Goal: Transaction & Acquisition: Purchase product/service

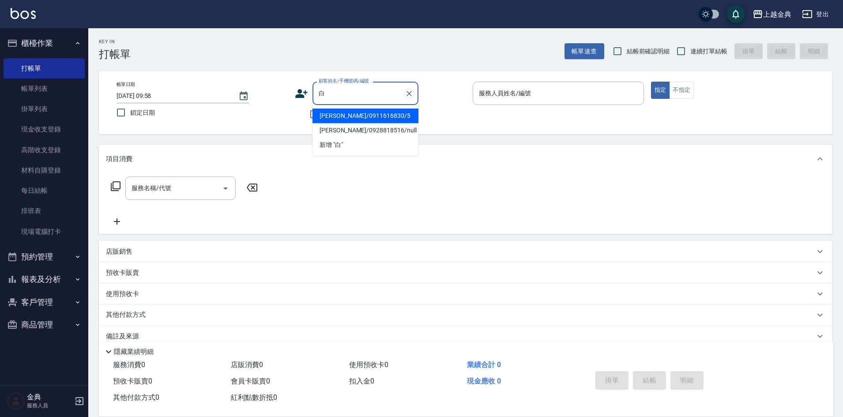
click at [411, 92] on icon "Clear" at bounding box center [409, 93] width 5 height 5
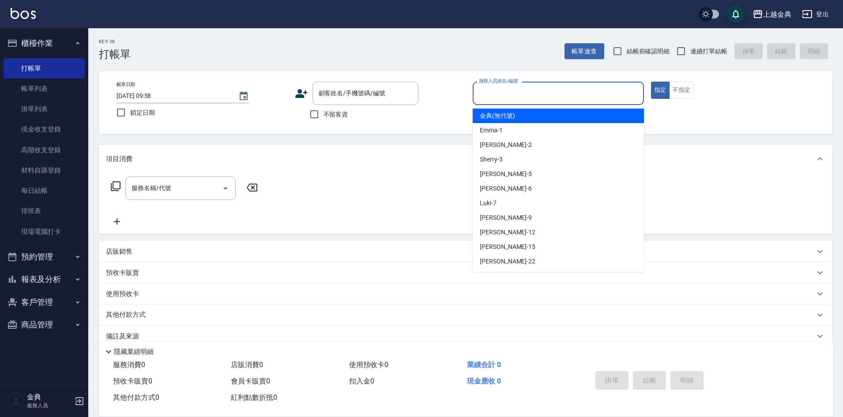
click at [591, 91] on input "服務人員姓名/編號" at bounding box center [558, 93] width 163 height 15
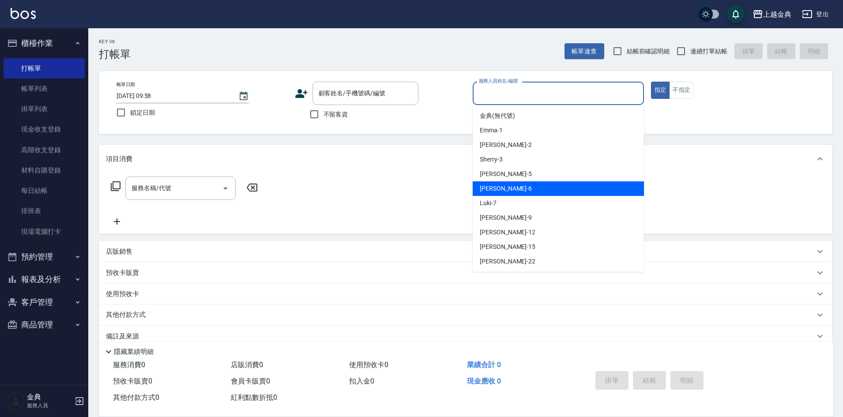
click at [534, 188] on div "[PERSON_NAME] -6" at bounding box center [558, 188] width 171 height 15
type input "[PERSON_NAME]-6"
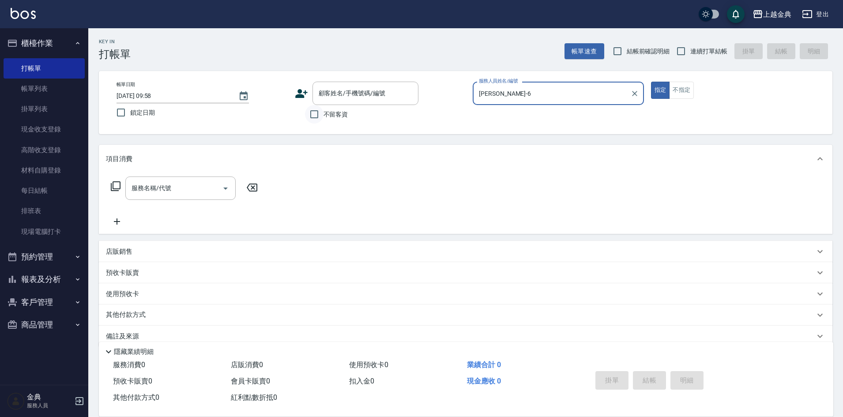
click at [316, 112] on input "不留客資" at bounding box center [314, 114] width 19 height 19
checkbox input "true"
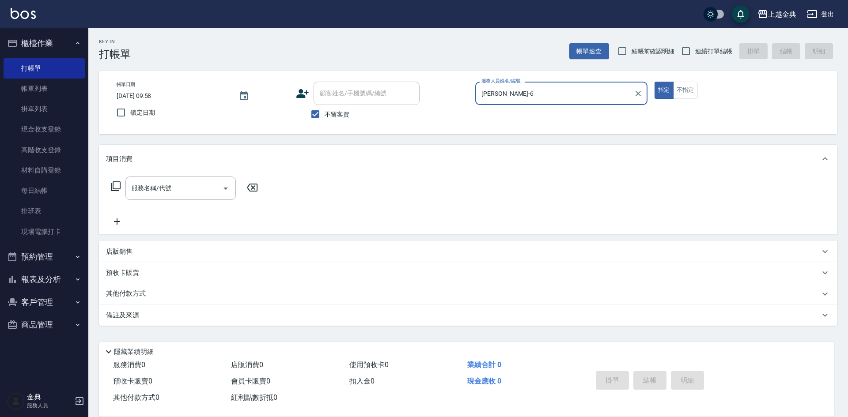
click at [113, 183] on icon at bounding box center [116, 186] width 10 height 10
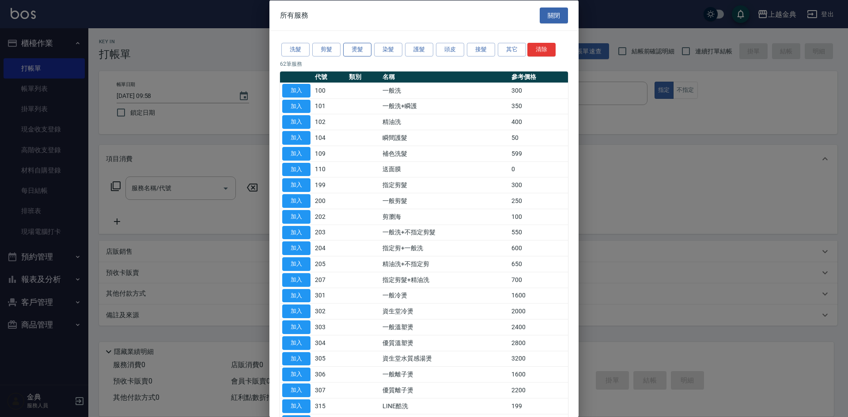
click at [358, 48] on button "燙髮" at bounding box center [357, 50] width 28 height 14
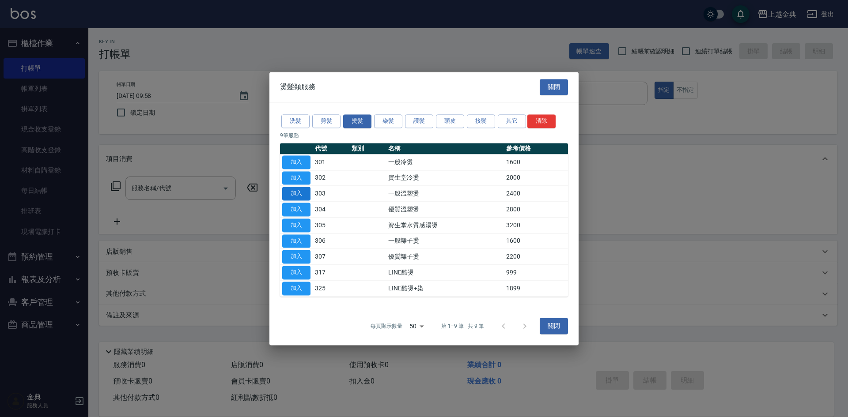
click at [301, 194] on button "加入" at bounding box center [296, 194] width 28 height 14
type input "一般溫塑燙(303)"
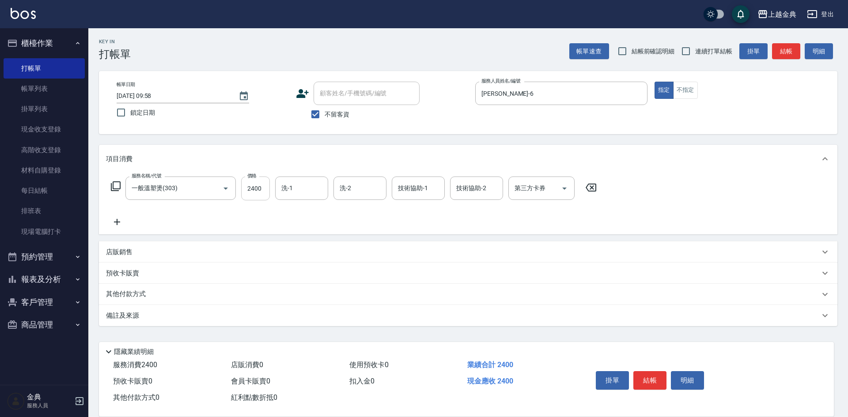
click at [264, 185] on input "2400" at bounding box center [255, 189] width 29 height 24
type input "3499"
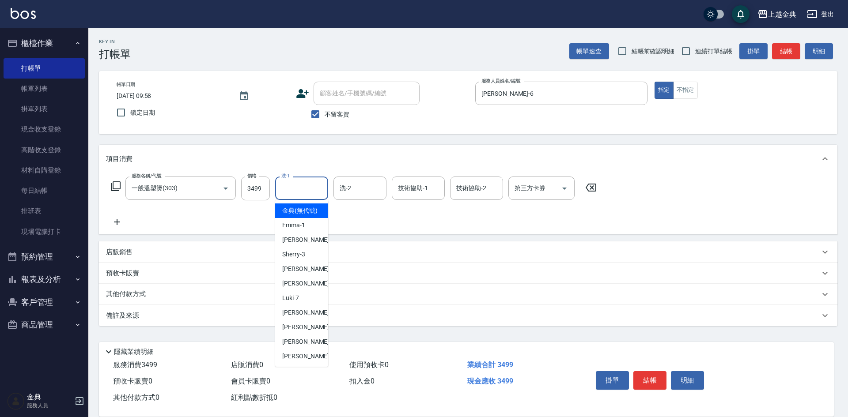
click at [315, 192] on input "洗-1" at bounding box center [301, 188] width 45 height 15
click at [308, 332] on span "[PERSON_NAME]-12" at bounding box center [310, 327] width 56 height 9
type input "[PERSON_NAME]-12"
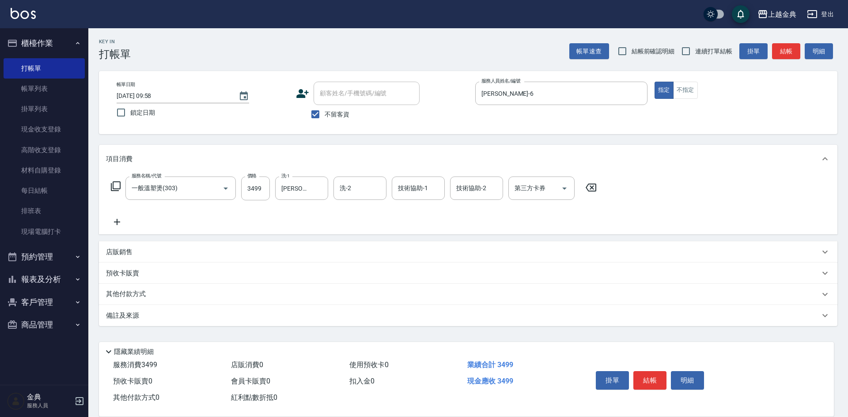
click at [116, 182] on icon at bounding box center [116, 186] width 10 height 10
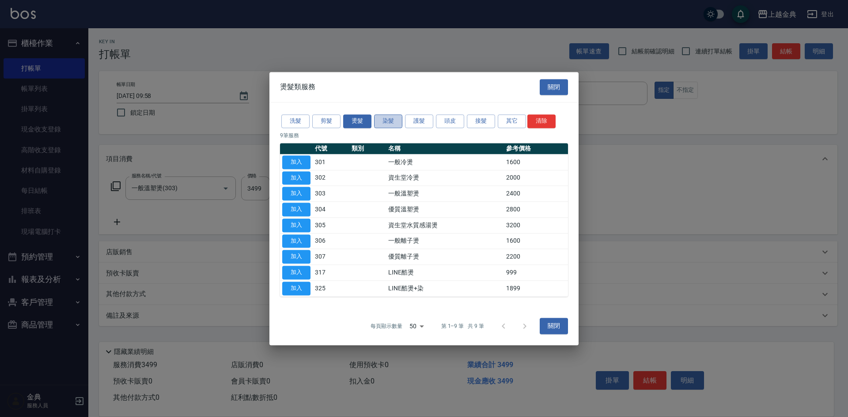
click at [387, 118] on button "染髮" at bounding box center [388, 121] width 28 height 14
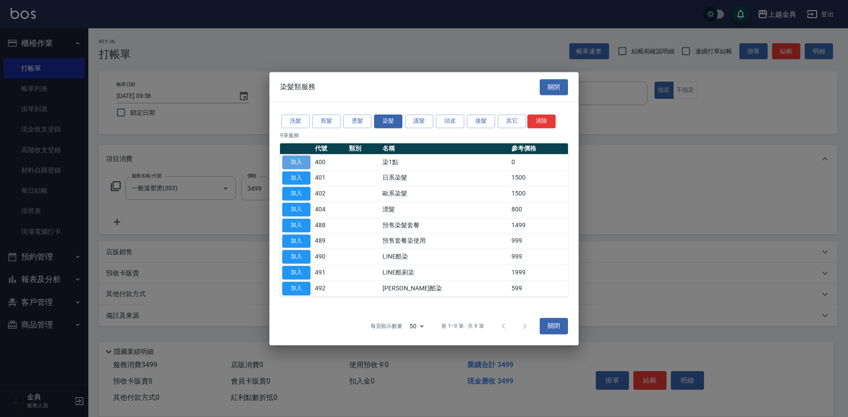
click at [290, 161] on button "加入" at bounding box center [296, 162] width 28 height 14
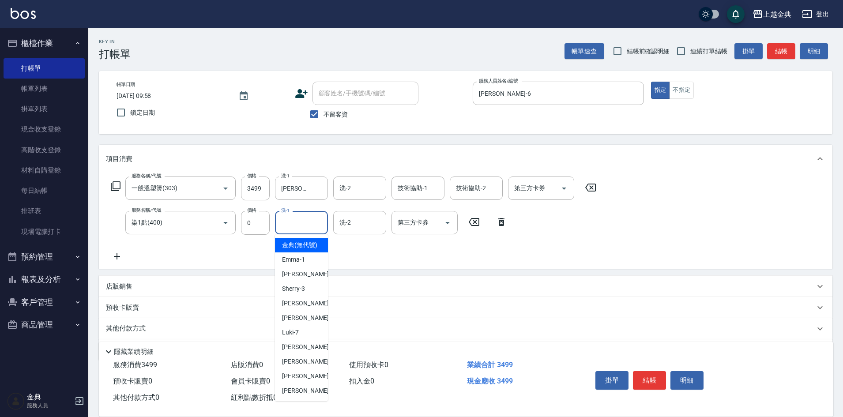
click at [297, 221] on input "洗-1" at bounding box center [301, 222] width 45 height 15
click at [309, 369] on div "[PERSON_NAME]-12" at bounding box center [301, 361] width 53 height 15
type input "[PERSON_NAME]-12"
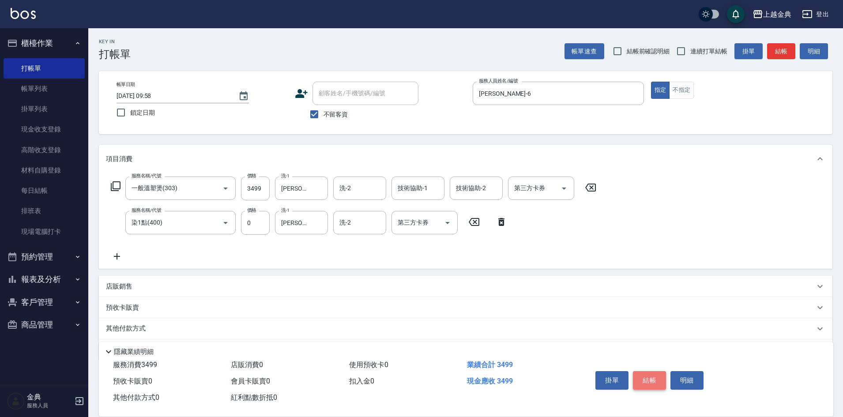
click at [656, 374] on button "結帳" at bounding box center [649, 380] width 33 height 19
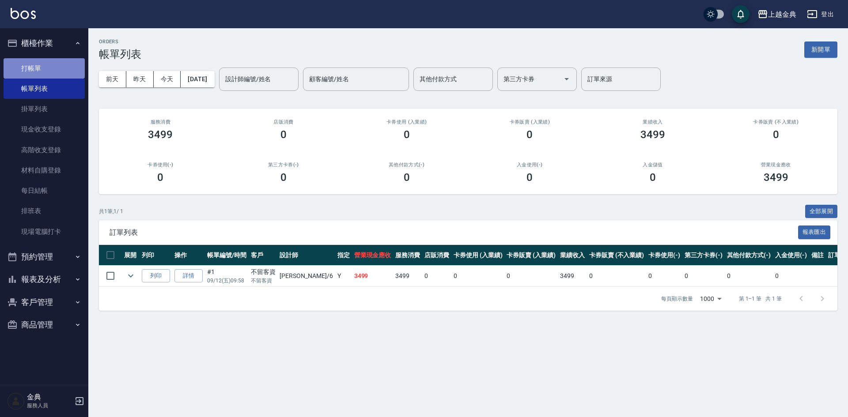
click at [24, 70] on link "打帳單" at bounding box center [44, 68] width 81 height 20
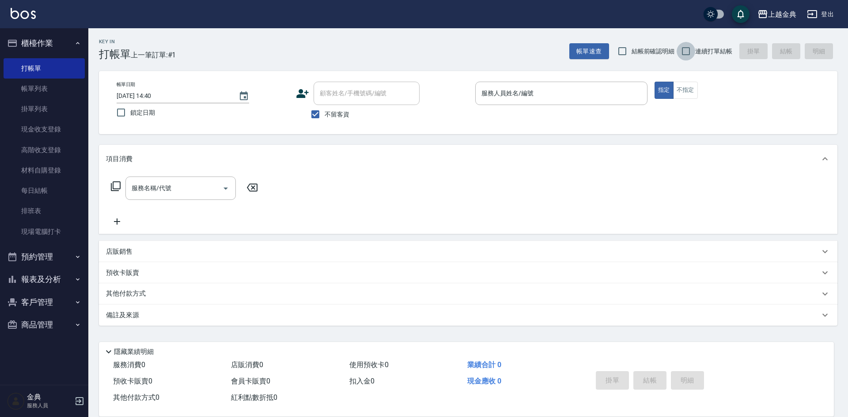
click at [685, 53] on input "連續打單結帳" at bounding box center [685, 51] width 19 height 19
checkbox input "true"
click at [551, 95] on input "服務人員姓名/編號" at bounding box center [561, 93] width 164 height 15
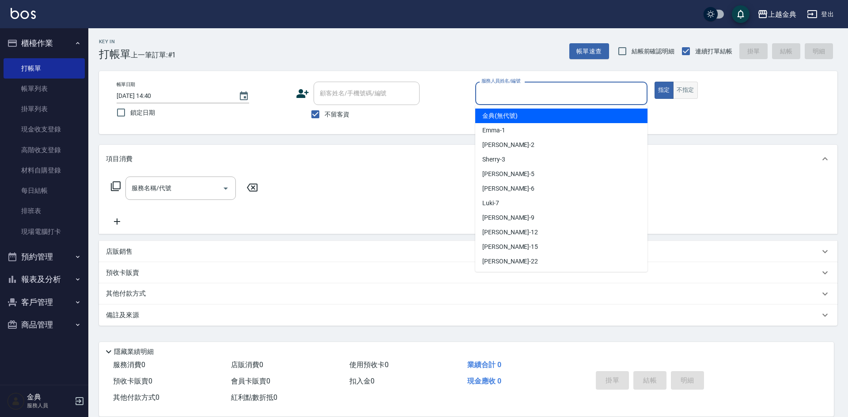
click at [694, 87] on button "不指定" at bounding box center [685, 90] width 25 height 17
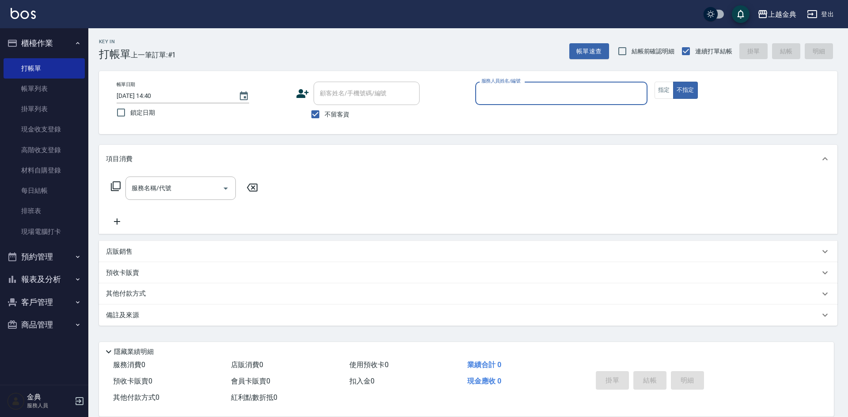
click at [609, 94] on input "服務人員姓名/編號" at bounding box center [561, 93] width 164 height 15
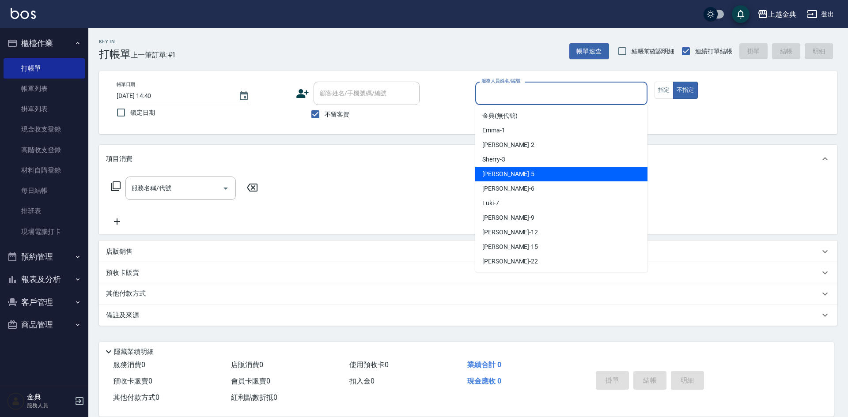
click at [587, 171] on div "[PERSON_NAME] -5" at bounding box center [561, 174] width 172 height 15
type input "[PERSON_NAME]-5"
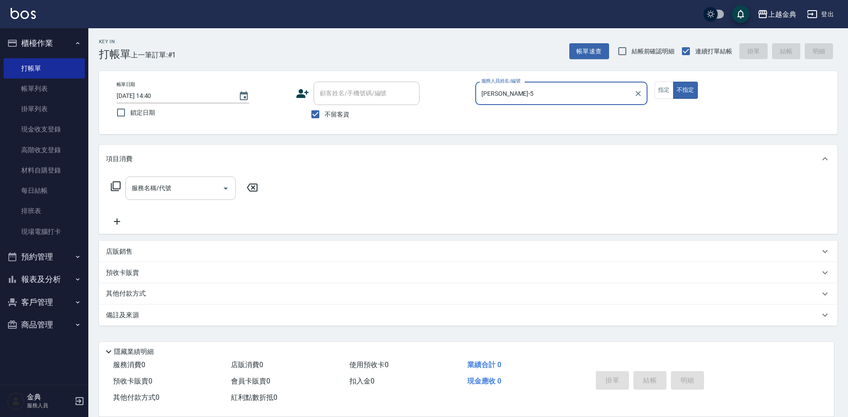
click at [226, 186] on icon "Open" at bounding box center [225, 188] width 11 height 11
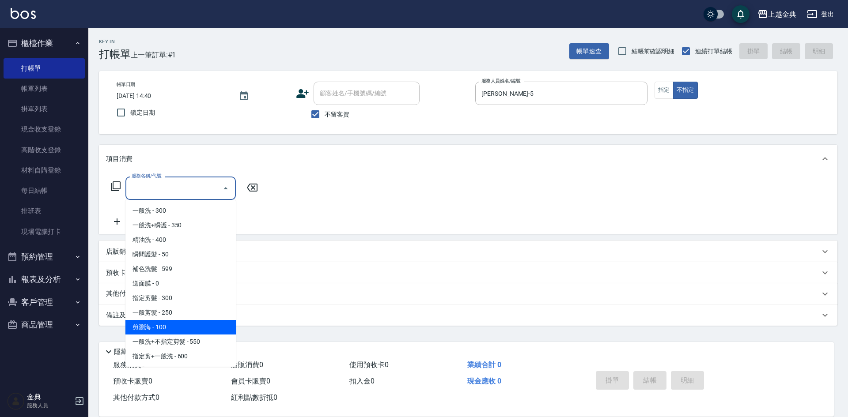
click at [189, 323] on span "剪瀏海 - 100" at bounding box center [180, 327] width 110 height 15
type input "剪瀏海(202)"
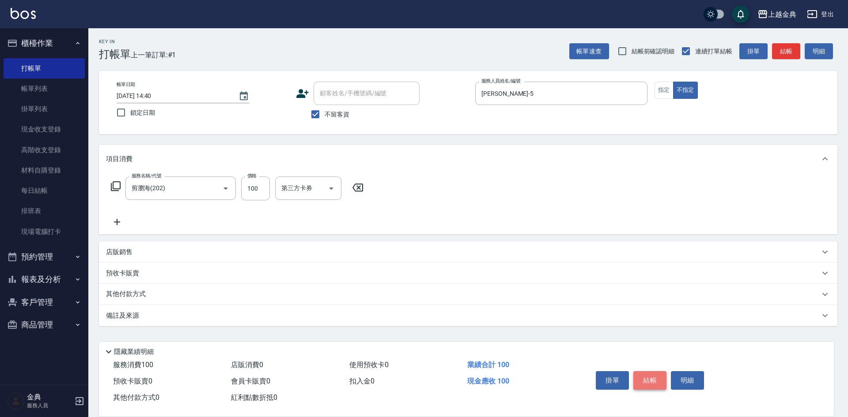
click at [638, 373] on button "結帳" at bounding box center [649, 380] width 33 height 19
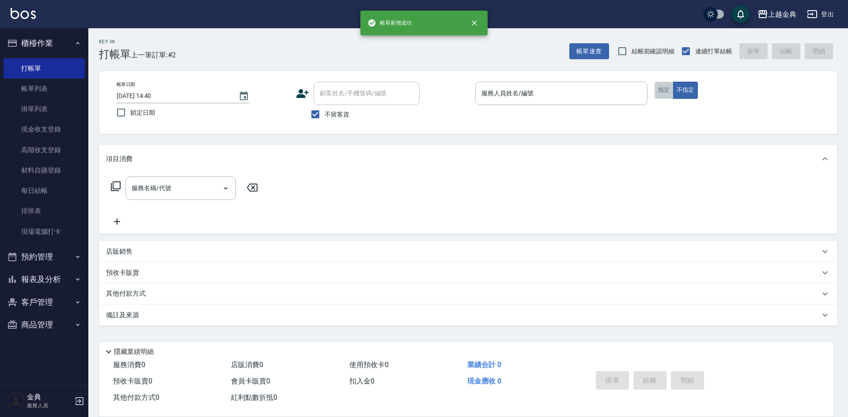
click at [661, 90] on button "指定" at bounding box center [663, 90] width 19 height 17
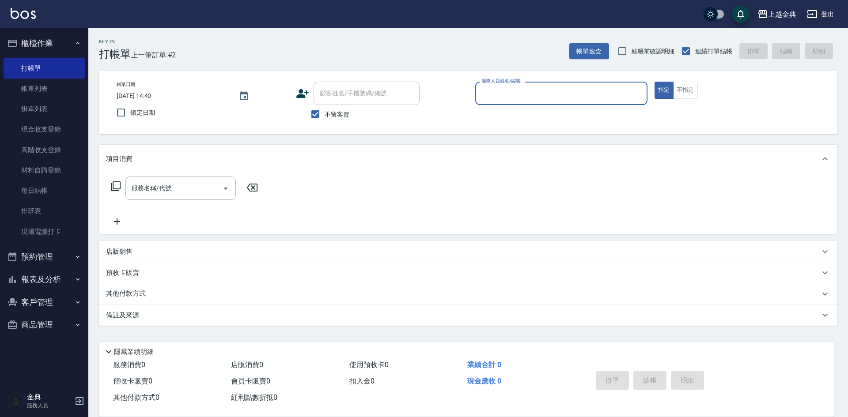
click at [599, 95] on input "服務人員姓名/編號" at bounding box center [561, 93] width 164 height 15
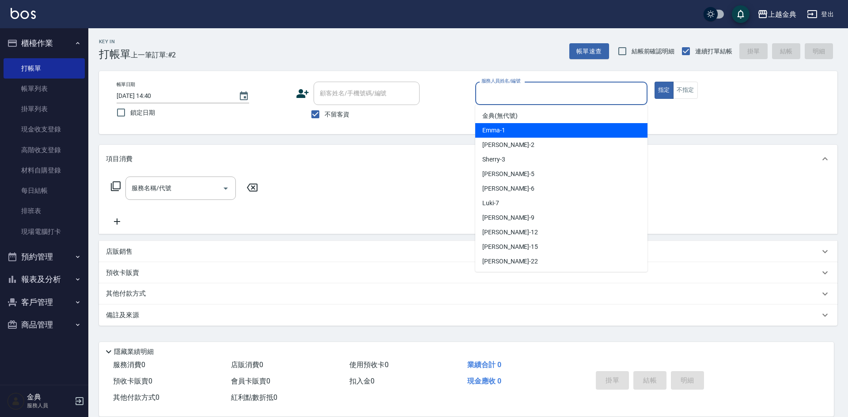
click at [566, 132] on div "Emma -1" at bounding box center [561, 130] width 172 height 15
type input "Emma-1"
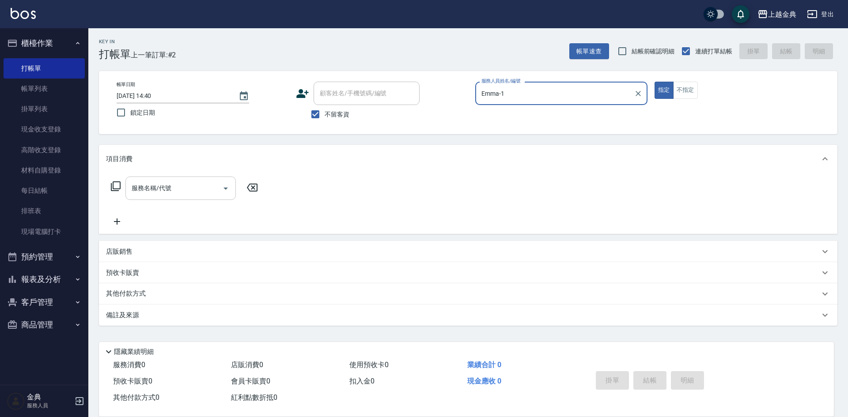
click at [226, 190] on icon "Open" at bounding box center [225, 188] width 11 height 11
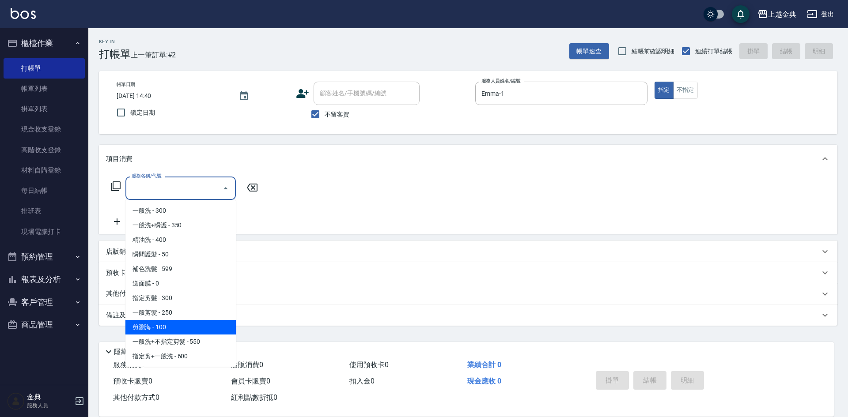
click at [200, 329] on span "剪瀏海 - 100" at bounding box center [180, 327] width 110 height 15
type input "剪瀏海(202)"
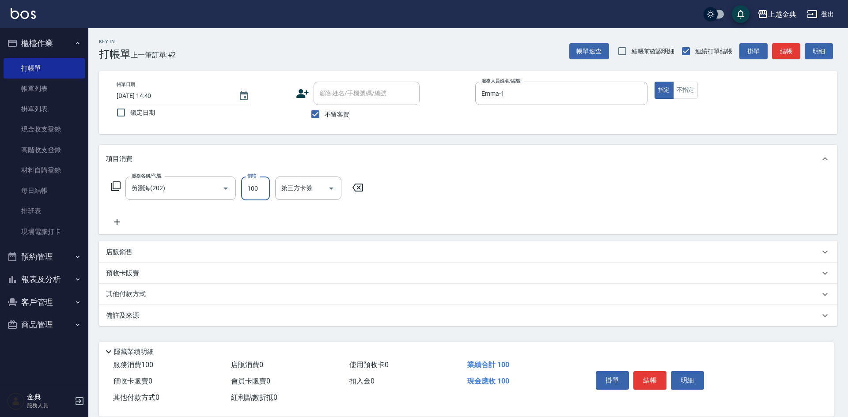
click at [260, 183] on input "100" at bounding box center [255, 189] width 29 height 24
type input "200"
click at [645, 376] on button "結帳" at bounding box center [649, 380] width 33 height 19
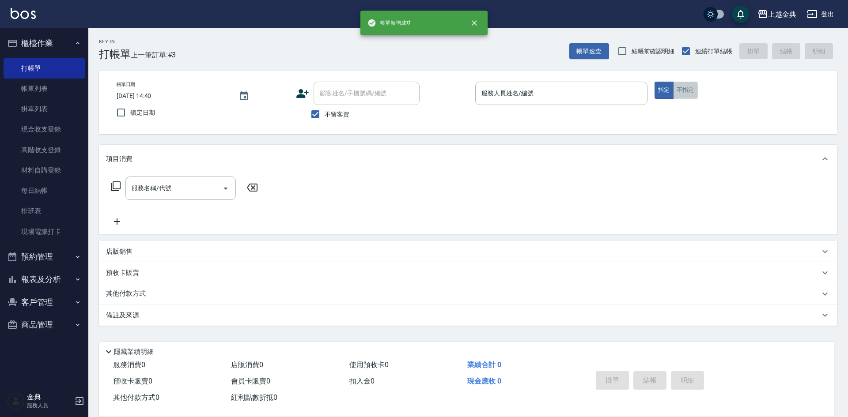
click at [685, 92] on button "不指定" at bounding box center [685, 90] width 25 height 17
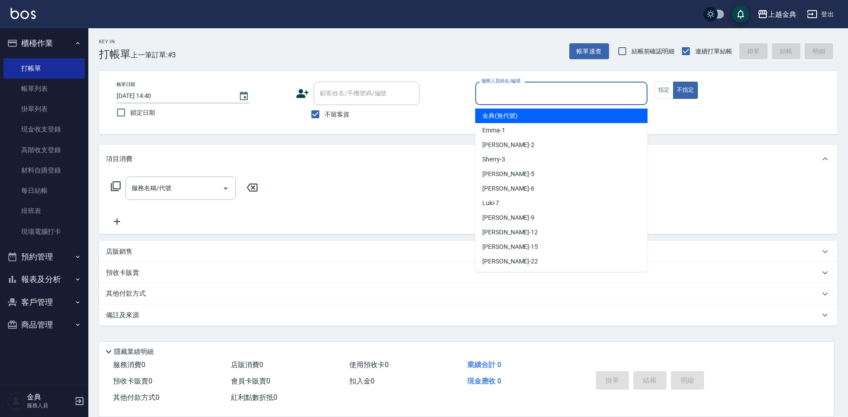
click at [612, 94] on input "服務人員姓名/編號" at bounding box center [561, 93] width 164 height 15
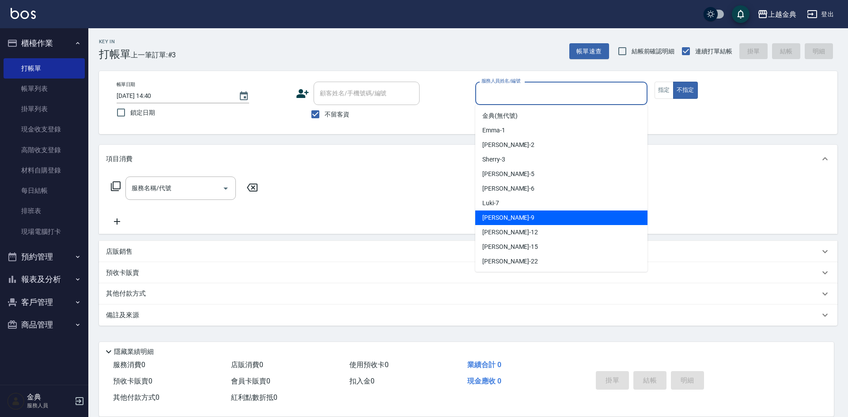
click at [547, 216] on div "[PERSON_NAME] -9" at bounding box center [561, 218] width 172 height 15
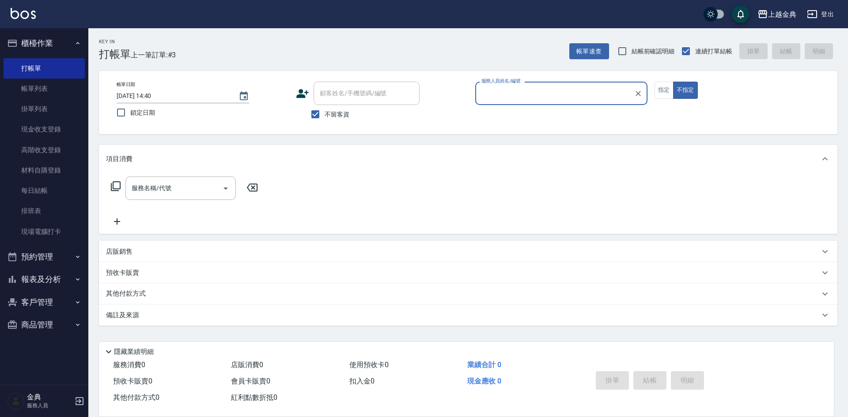
type input "[PERSON_NAME]-9"
click at [113, 187] on icon at bounding box center [116, 186] width 10 height 10
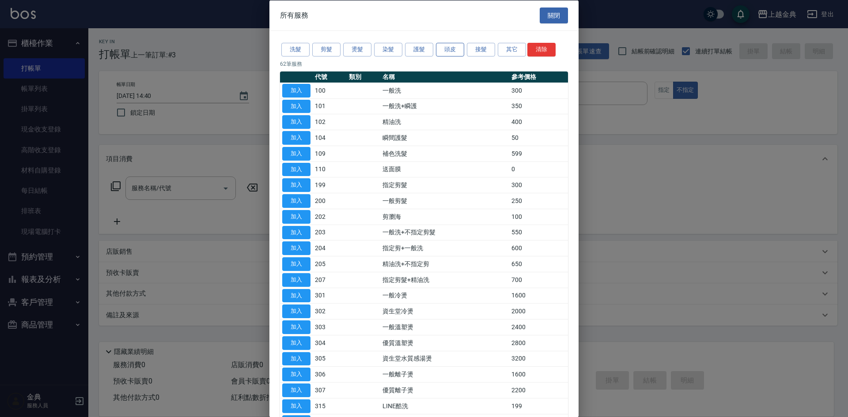
click at [445, 46] on button "頭皮" at bounding box center [450, 50] width 28 height 14
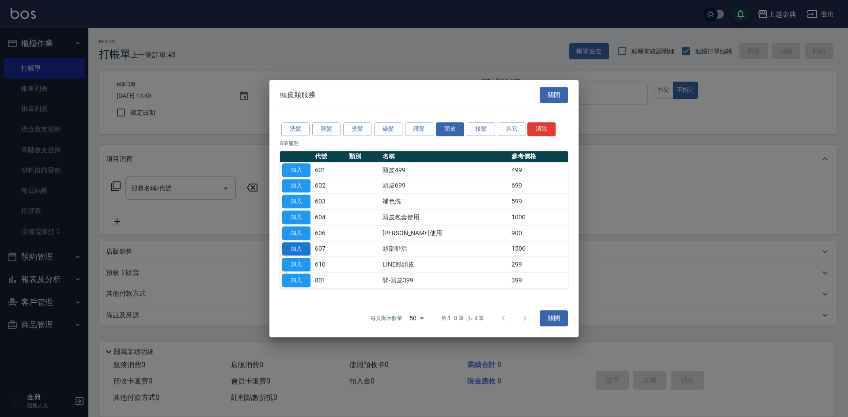
click at [298, 250] on button "加入" at bounding box center [296, 249] width 28 height 14
type input "頭部舒活(607)"
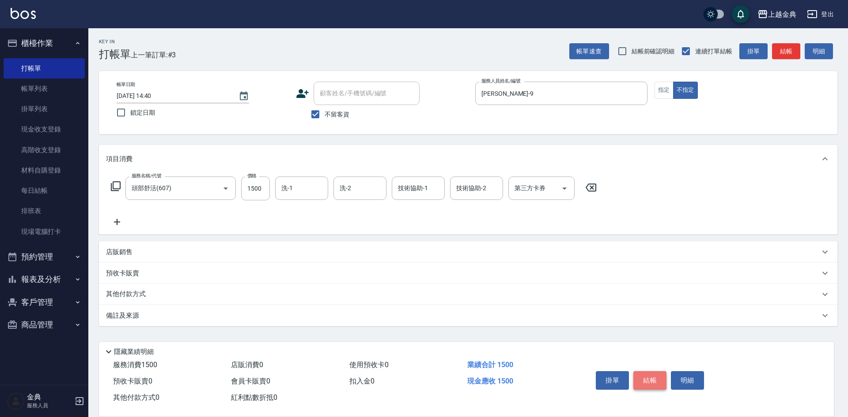
click at [651, 378] on button "結帳" at bounding box center [649, 380] width 33 height 19
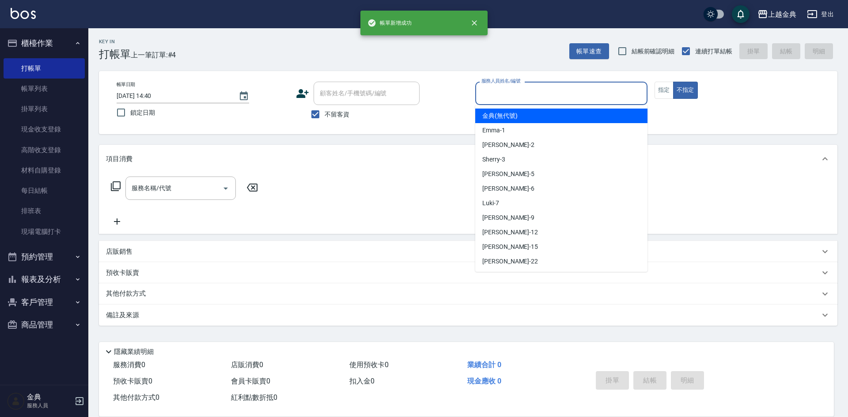
click at [575, 91] on input "服務人員姓名/編號" at bounding box center [561, 93] width 164 height 15
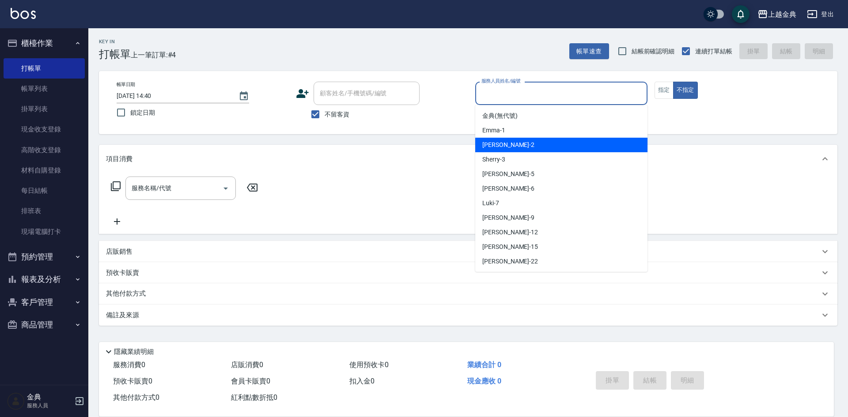
click at [563, 144] on div "Cindy -2" at bounding box center [561, 145] width 172 height 15
type input "Cindy-2"
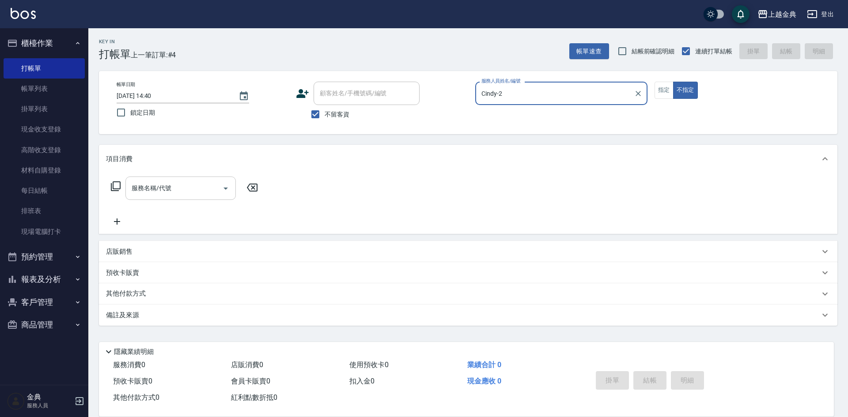
click at [226, 192] on icon "Open" at bounding box center [225, 188] width 11 height 11
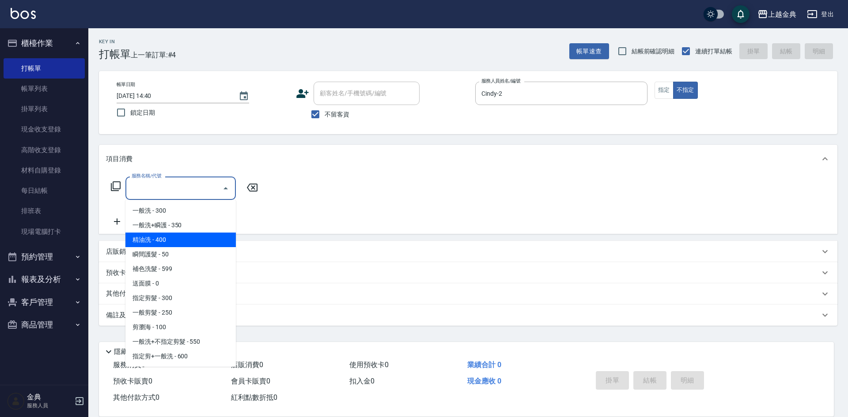
click at [208, 241] on span "精油洗 - 400" at bounding box center [180, 240] width 110 height 15
type input "精油洗(102)"
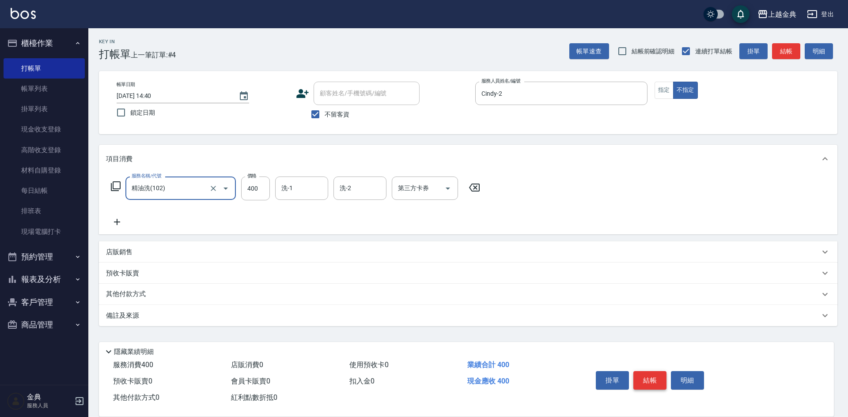
click at [656, 371] on button "結帳" at bounding box center [649, 380] width 33 height 19
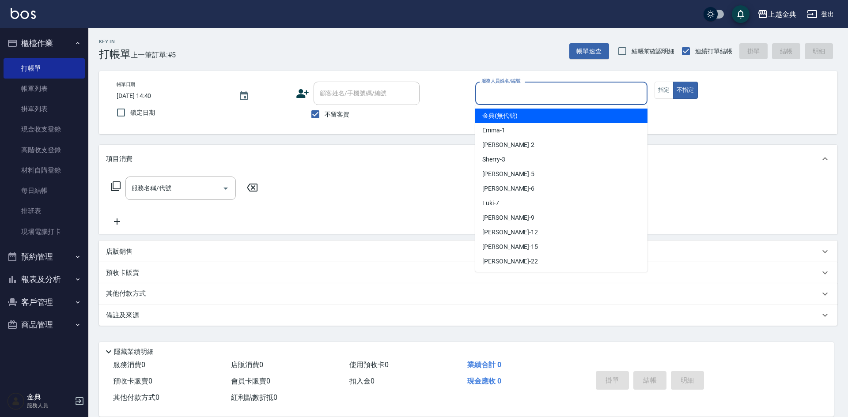
click at [609, 86] on input "服務人員姓名/編號" at bounding box center [561, 93] width 164 height 15
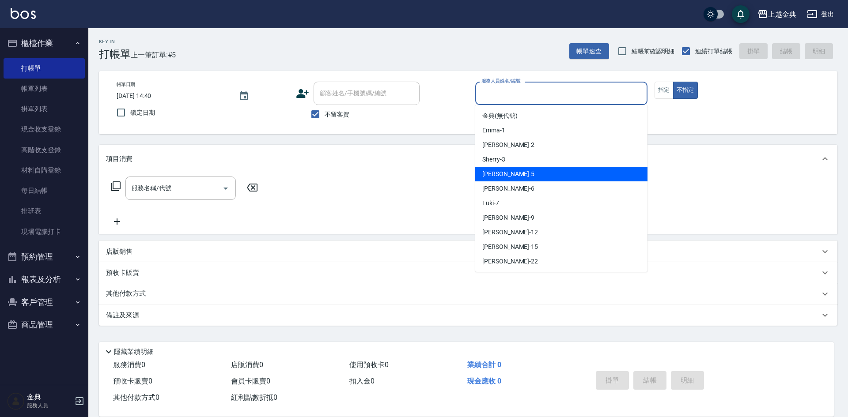
click at [564, 174] on div "[PERSON_NAME] -5" at bounding box center [561, 174] width 172 height 15
type input "[PERSON_NAME]-5"
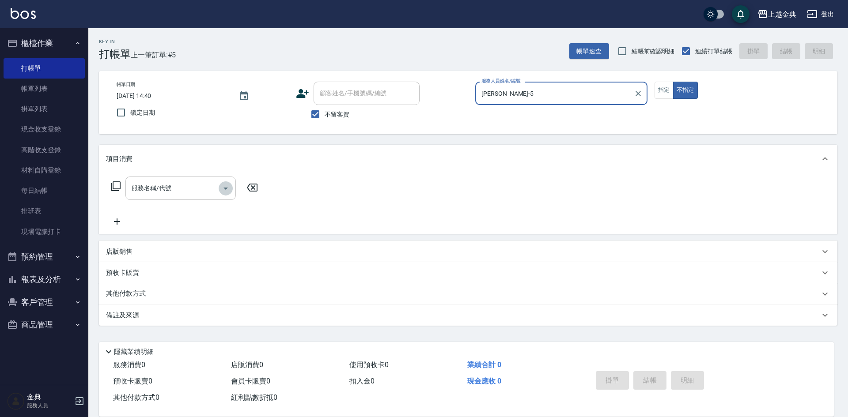
click at [225, 190] on icon "Open" at bounding box center [225, 188] width 11 height 11
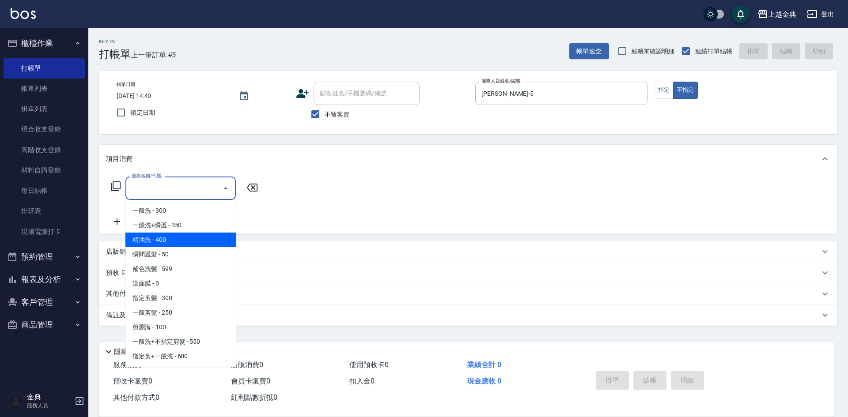
click at [192, 239] on span "精油洗 - 400" at bounding box center [180, 240] width 110 height 15
type input "精油洗(102)"
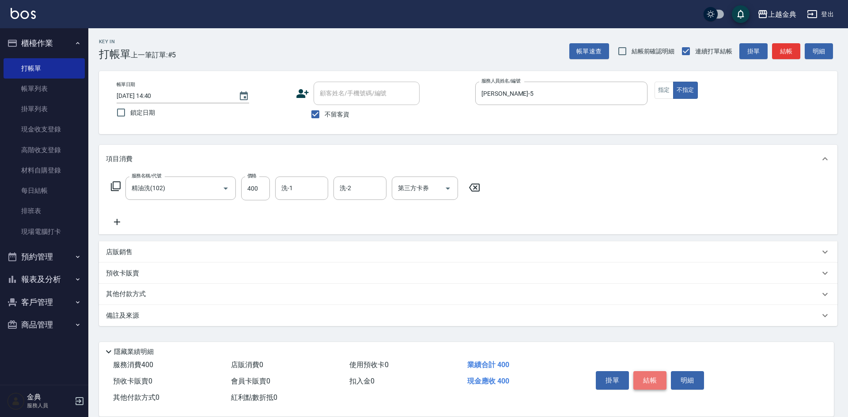
click at [644, 377] on button "結帳" at bounding box center [649, 380] width 33 height 19
type input "[DATE] 14:41"
